Goal: Obtain resource: Obtain resource

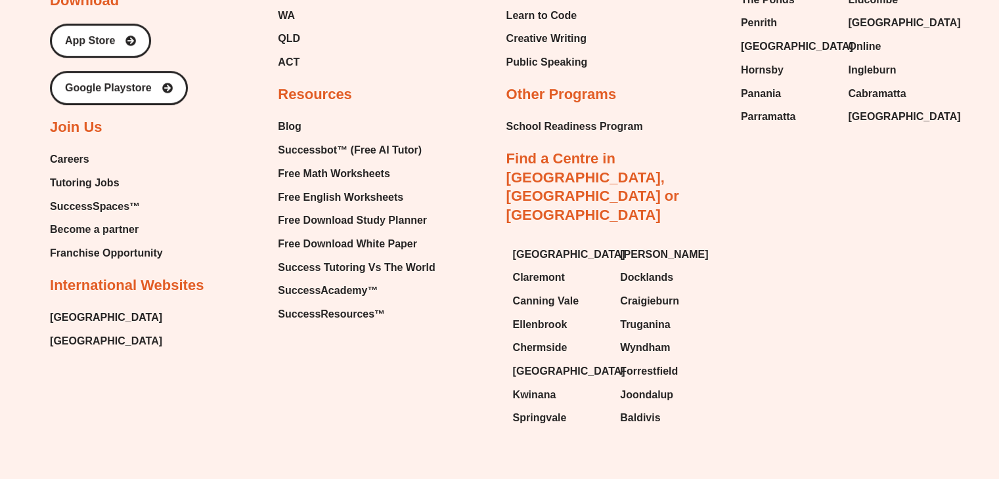
scroll to position [5607, 0]
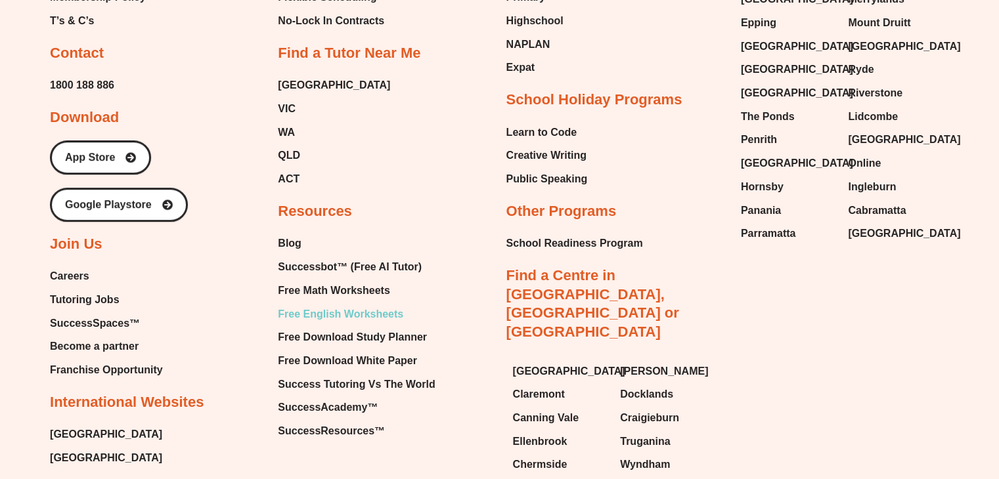
click at [361, 305] on span "Free English Worksheets" at bounding box center [340, 315] width 125 height 20
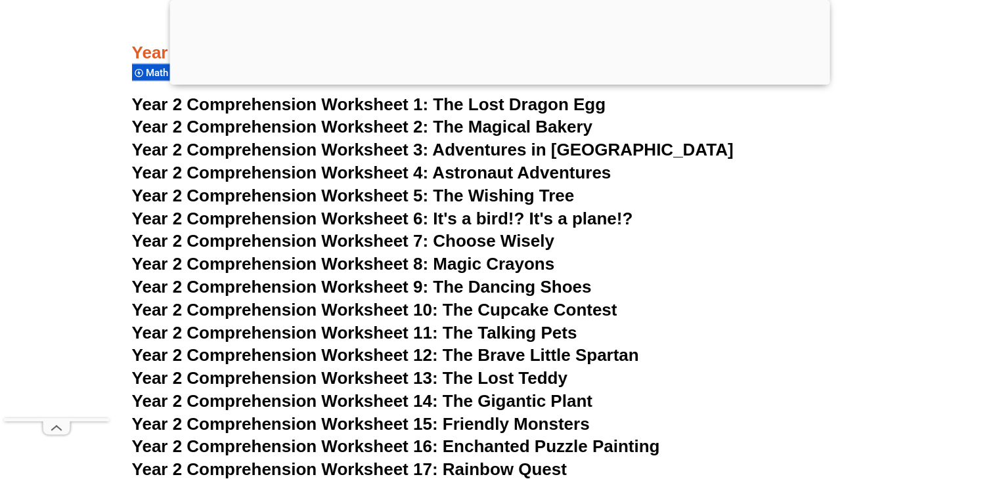
scroll to position [3151, 0]
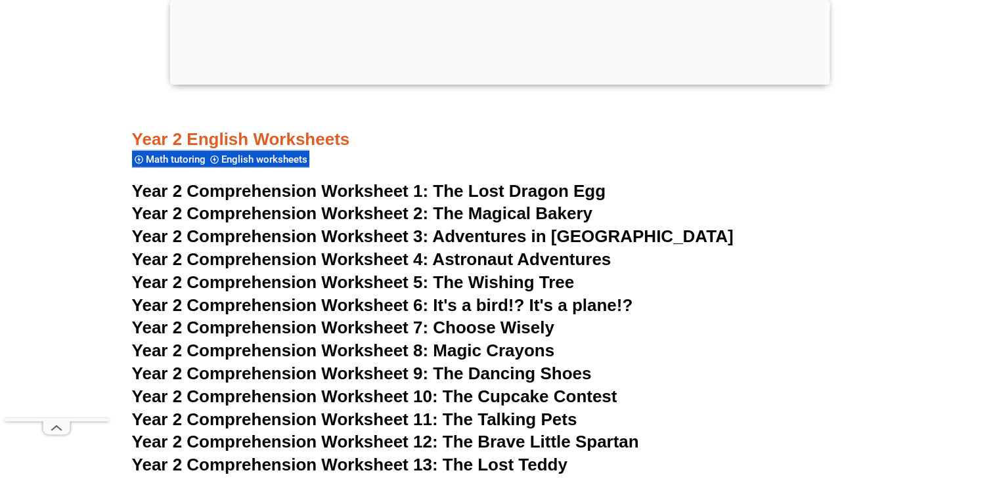
click at [440, 235] on span "Adventures in Toyland" at bounding box center [582, 236] width 301 height 20
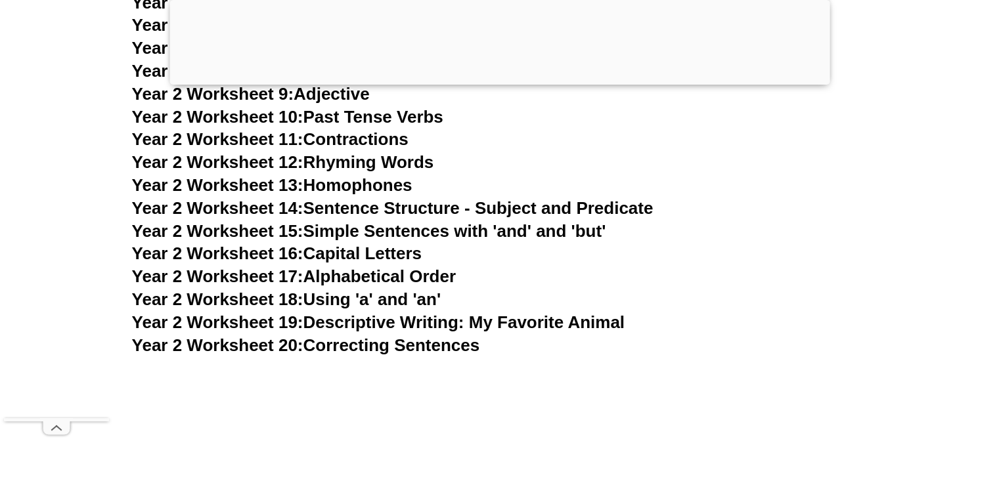
scroll to position [3892, 0]
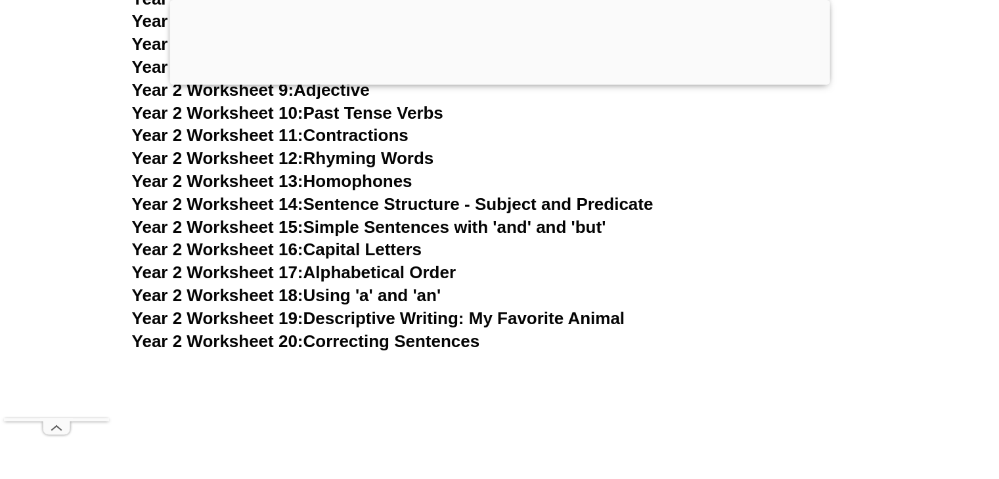
click at [373, 299] on link "Year 2 Worksheet 18: Using 'a' and 'an'" at bounding box center [286, 296] width 309 height 20
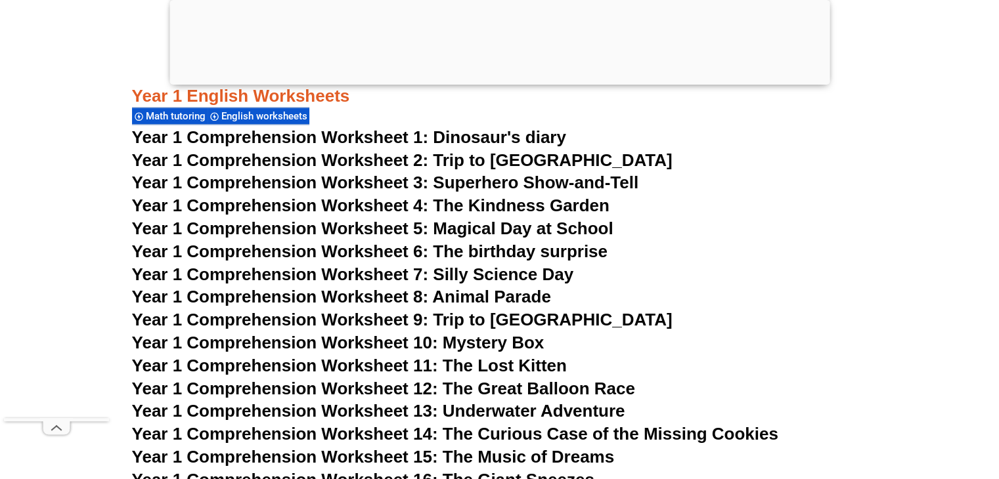
scroll to position [1738, 0]
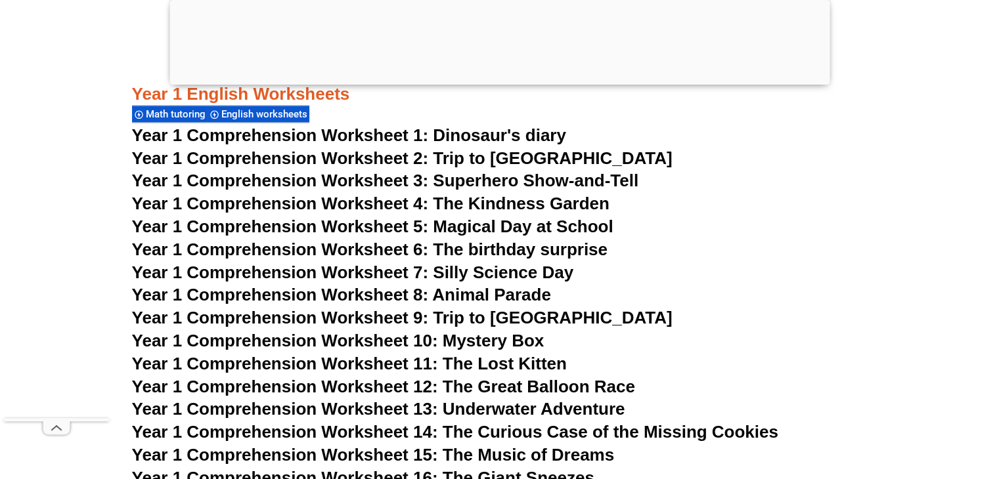
click at [439, 160] on span "Year 1 Comprehension Worksheet 2: Trip to England" at bounding box center [402, 158] width 540 height 20
